Goal: Find specific page/section: Find specific page/section

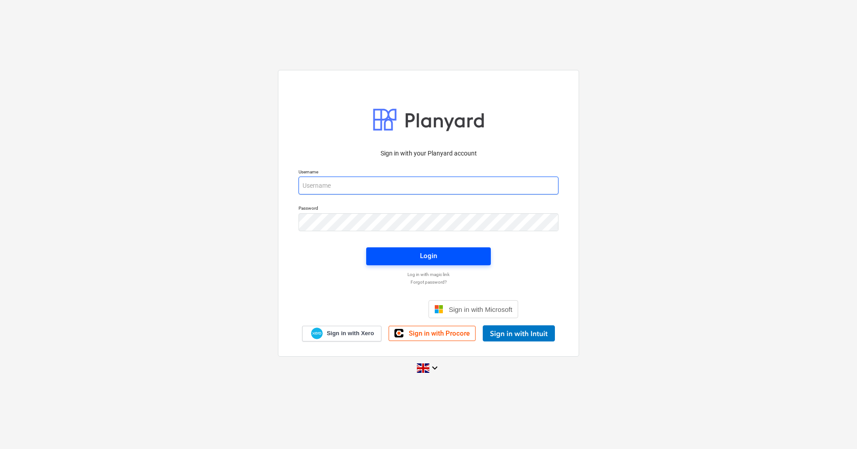
type input "[PERSON_NAME][EMAIL_ADDRESS][DOMAIN_NAME]"
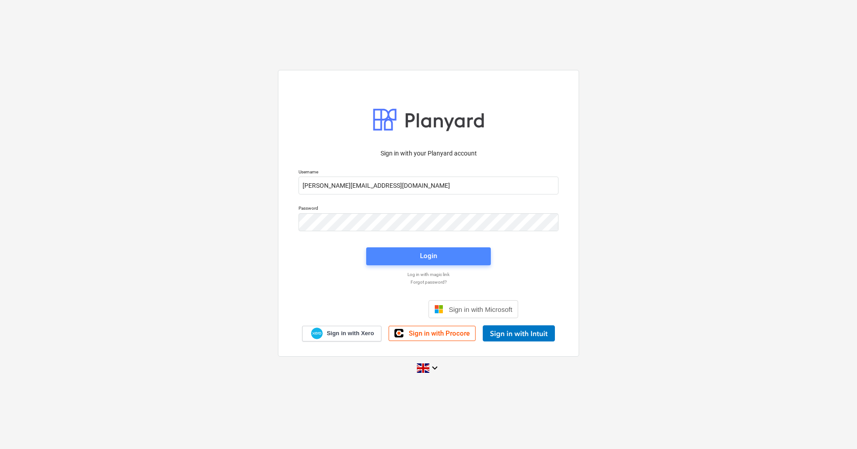
click at [388, 251] on span "Login" at bounding box center [428, 256] width 103 height 12
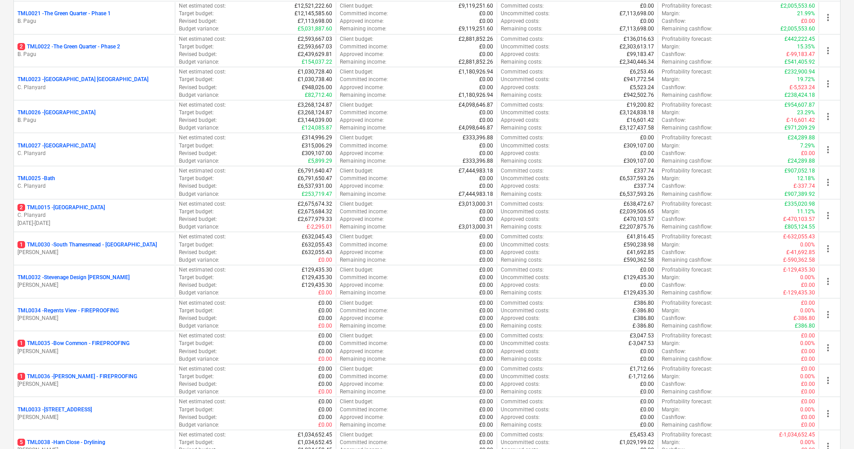
scroll to position [858, 0]
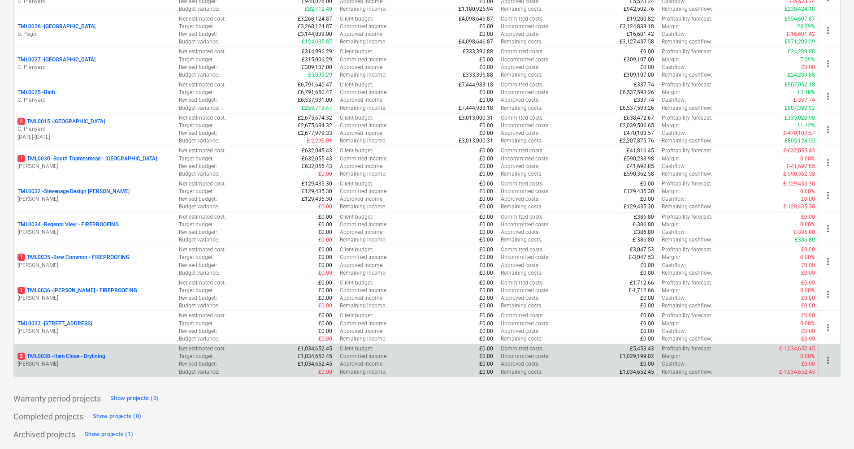
click at [95, 352] on div "5 TML0038 - Ham Close - Drylining [PERSON_NAME]" at bounding box center [94, 360] width 161 height 31
click at [97, 356] on p "5 TML0038 - Ham Close - Drylining" at bounding box center [61, 357] width 88 height 8
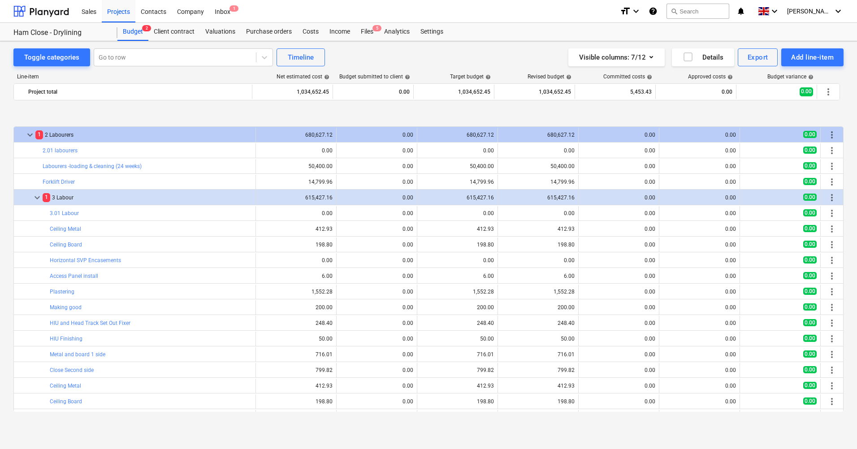
scroll to position [2690, 0]
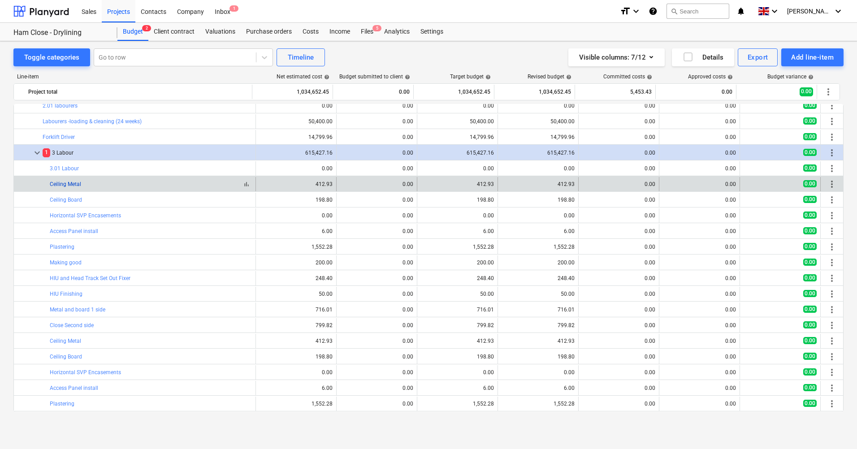
click at [74, 186] on link "Ceiling Metal" at bounding box center [65, 184] width 31 height 6
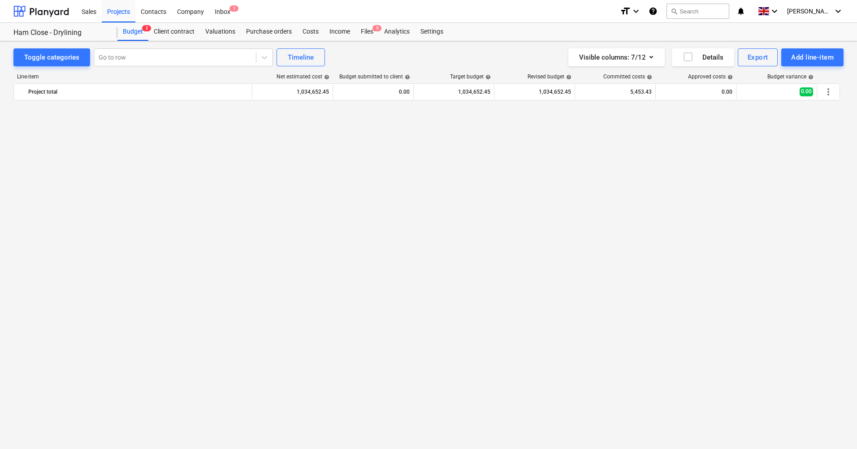
scroll to position [2690, 0]
